Goal: Information Seeking & Learning: Check status

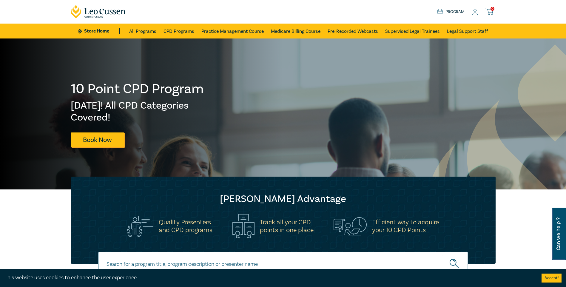
click at [476, 11] on icon at bounding box center [475, 12] width 6 height 6
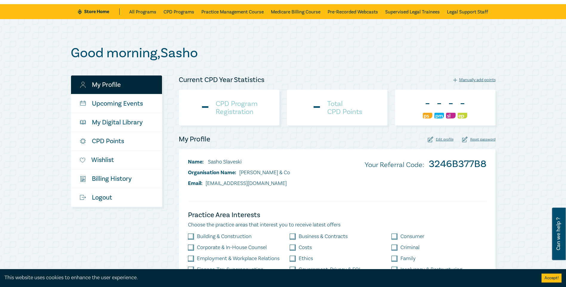
scroll to position [30, 0]
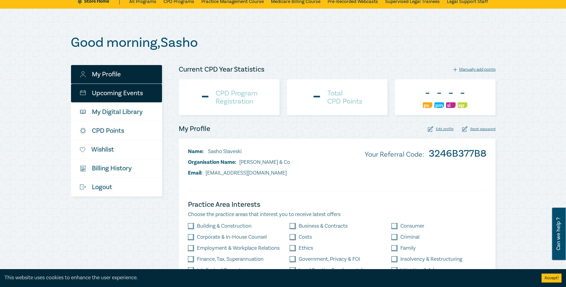
click at [134, 92] on link "Upcoming Events" at bounding box center [116, 93] width 91 height 18
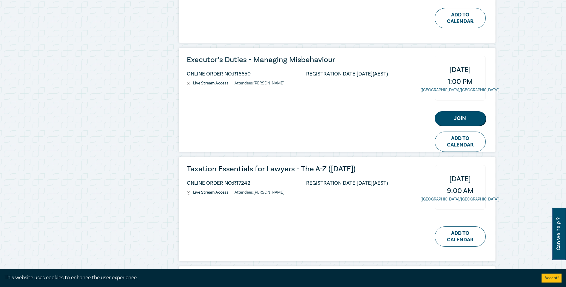
scroll to position [418, 0]
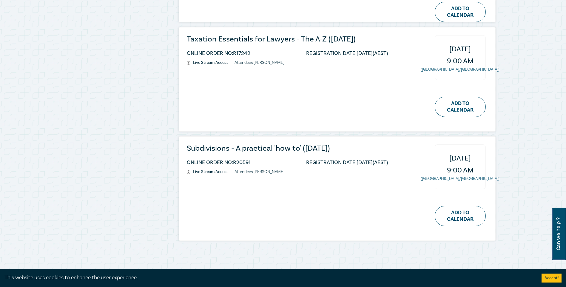
click at [200, 172] on li "Live Stream Access" at bounding box center [211, 171] width 48 height 5
click at [471, 219] on link "Add to Calendar" at bounding box center [460, 216] width 51 height 20
click at [207, 148] on h3 "Subdivisions - A practical 'how to' ([DATE])" at bounding box center [287, 148] width 201 height 8
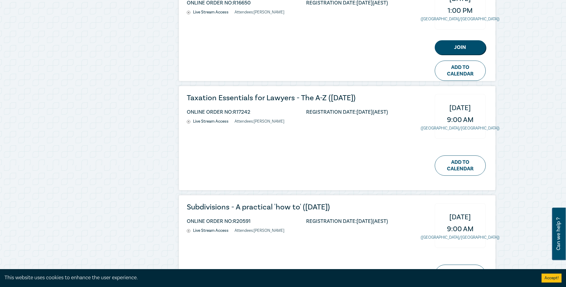
scroll to position [418, 0]
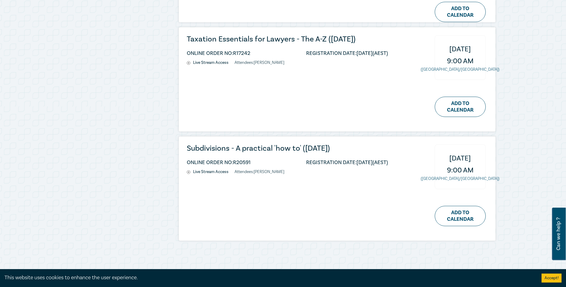
click at [187, 173] on circle at bounding box center [189, 172] width 4 height 4
click at [203, 172] on li "Live Stream Access" at bounding box center [211, 171] width 48 height 5
click at [261, 170] on li "Attendees: [PERSON_NAME]" at bounding box center [259, 171] width 50 height 5
click at [310, 161] on li "REGISTRATION DATE: [DATE] (AEST)" at bounding box center [347, 162] width 82 height 5
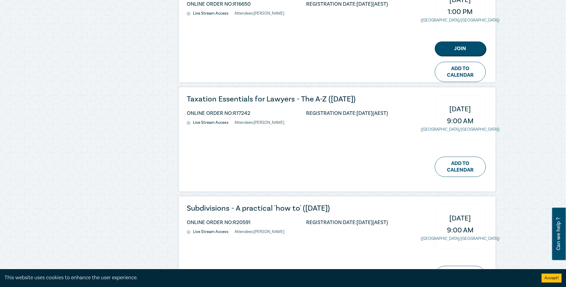
scroll to position [358, 0]
